Goal: Task Accomplishment & Management: Manage account settings

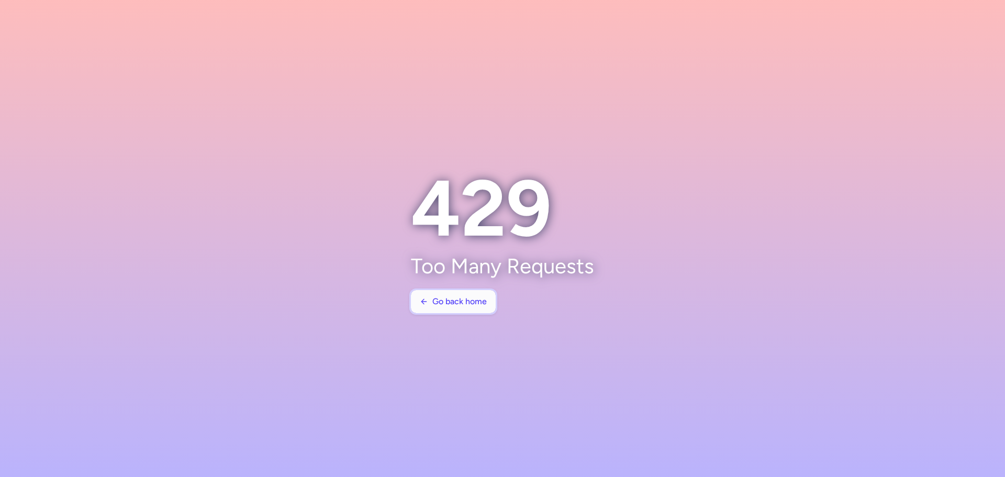
click at [466, 304] on span "Go back home" at bounding box center [459, 301] width 54 height 9
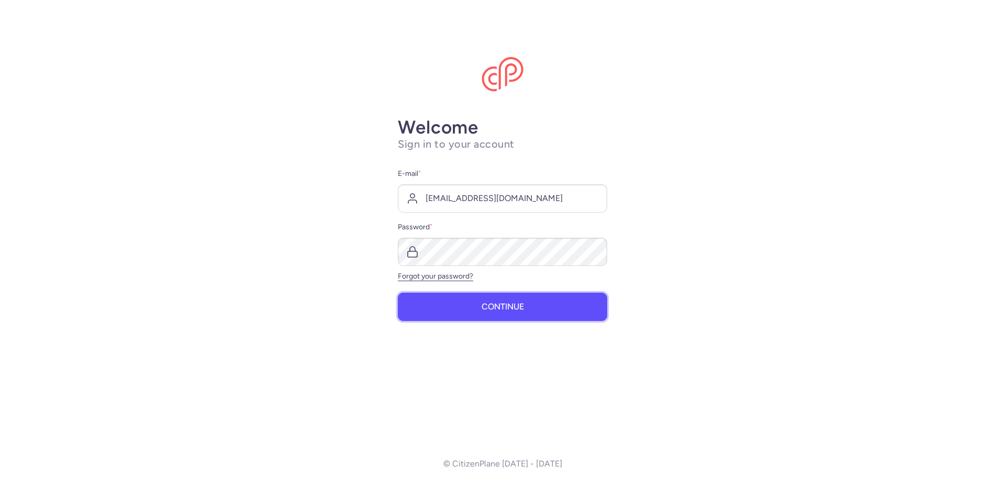
click at [504, 310] on span "Continue" at bounding box center [503, 306] width 42 height 9
